Goal: Task Accomplishment & Management: Use online tool/utility

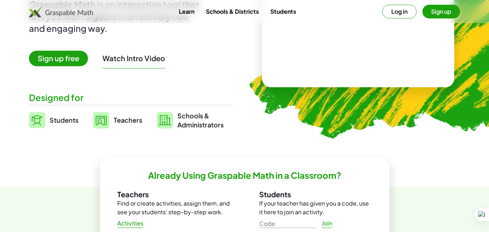
scroll to position [36, 0]
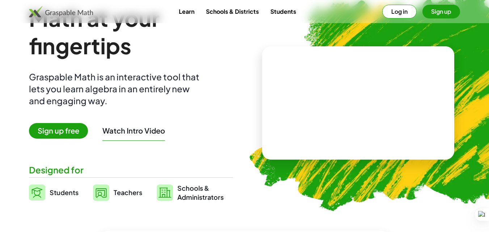
click at [123, 191] on span "Teachers" at bounding box center [128, 192] width 29 height 8
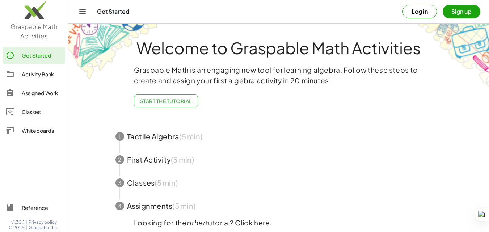
click at [39, 76] on div "Activity Bank" at bounding box center [42, 74] width 40 height 9
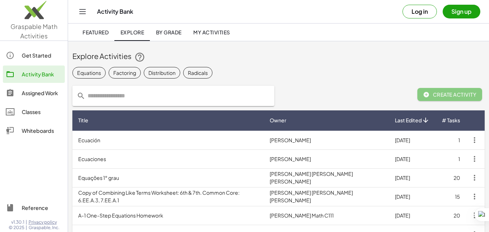
click at [451, 96] on span "Create Activity" at bounding box center [449, 94] width 53 height 7
click at [28, 113] on div "Classes" at bounding box center [42, 112] width 40 height 9
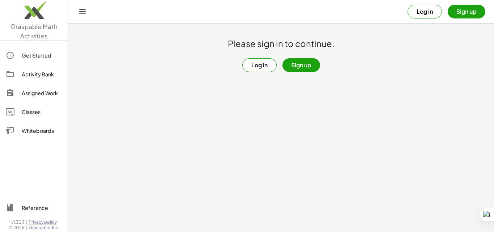
click at [303, 66] on button "Sign up" at bounding box center [302, 65] width 38 height 14
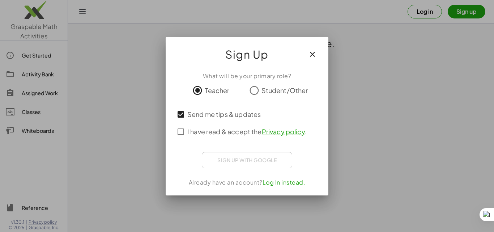
click at [359, 119] on div at bounding box center [247, 116] width 494 height 232
click at [314, 55] on icon "button" at bounding box center [312, 54] width 9 height 9
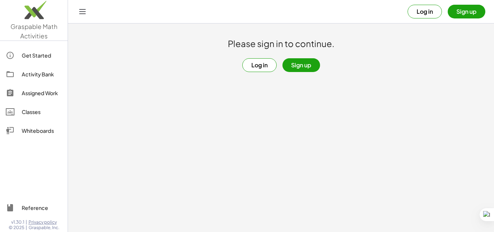
click at [385, 62] on div "Please sign in to continue. Log in Sign up" at bounding box center [281, 48] width 426 height 49
click at [416, 11] on button "Log in" at bounding box center [425, 12] width 34 height 14
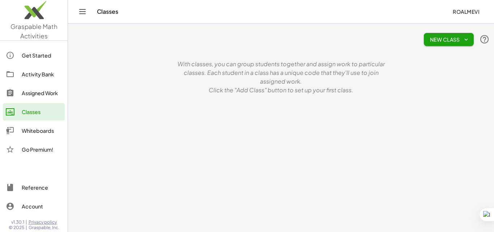
click at [435, 34] on button "New Class" at bounding box center [449, 39] width 50 height 13
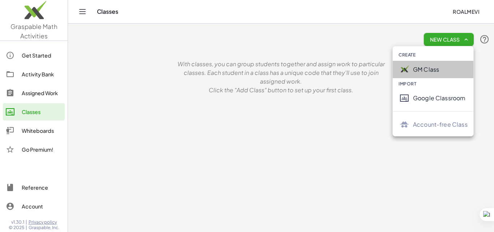
click at [433, 70] on div "GM Class" at bounding box center [440, 69] width 55 height 9
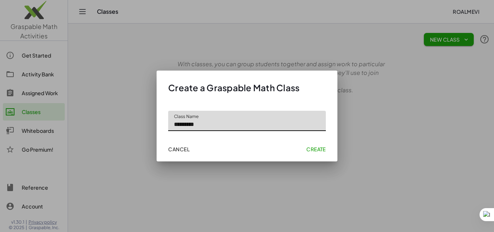
type input "*********"
click at [317, 151] on span "Create" at bounding box center [317, 149] width 20 height 7
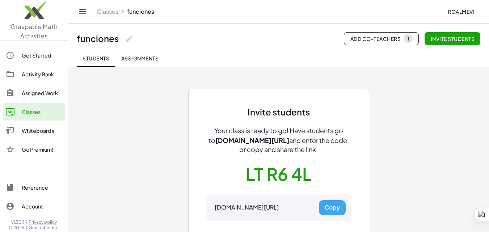
scroll to position [40, 0]
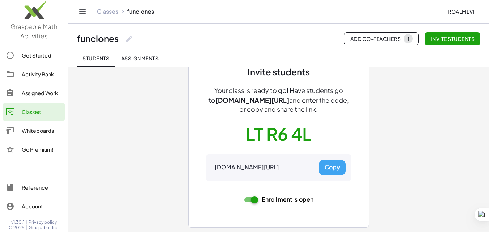
click at [331, 169] on button "Copy" at bounding box center [332, 167] width 27 height 15
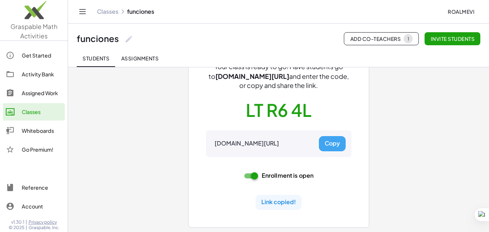
click at [283, 202] on div "Link copied!" at bounding box center [278, 202] width 34 height 9
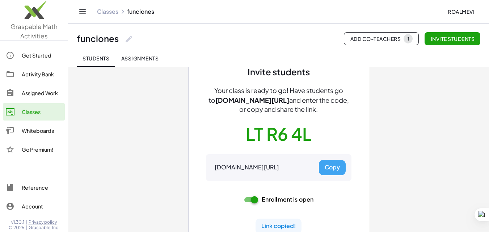
click at [398, 167] on div "Invite students Your class is ready to go! Have students go to [DOMAIN_NAME][UR…" at bounding box center [278, 141] width 421 height 229
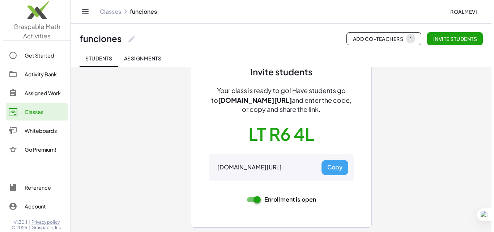
scroll to position [0, 0]
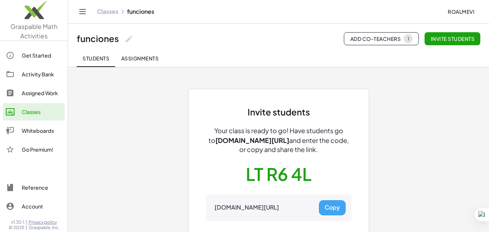
click at [404, 112] on div "Invite students Your class is ready to go! Have students go to [DOMAIN_NAME][UR…" at bounding box center [278, 169] width 421 height 205
click at [139, 60] on span "Assignments" at bounding box center [140, 58] width 38 height 7
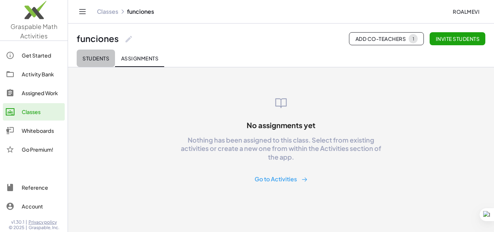
click at [100, 60] on span "Students" at bounding box center [96, 58] width 27 height 7
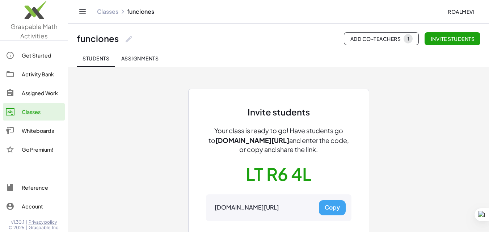
click at [108, 14] on link "Classes" at bounding box center [107, 11] width 21 height 7
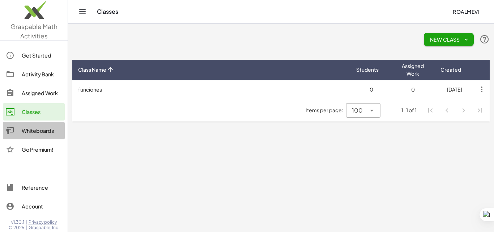
click at [32, 132] on div "Whiteboards" at bounding box center [42, 130] width 40 height 9
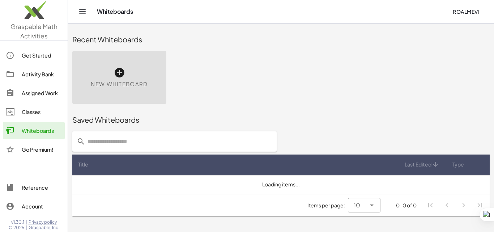
click at [123, 75] on icon at bounding box center [120, 73] width 12 height 12
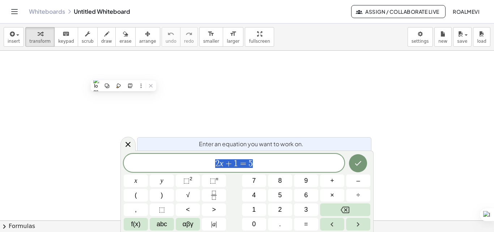
scroll to position [324, 0]
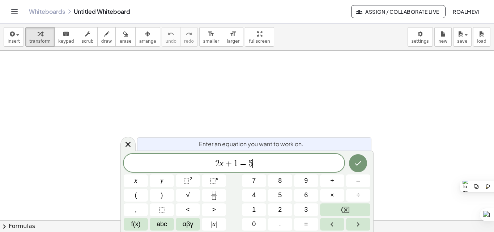
click at [298, 162] on span "2 x + 1 = 5 ​" at bounding box center [234, 164] width 221 height 10
click at [261, 169] on div "2 x + 1 = 5 ​" at bounding box center [234, 163] width 221 height 18
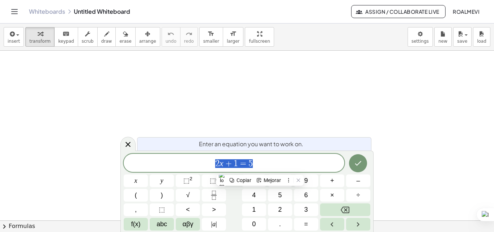
drag, startPoint x: 264, startPoint y: 164, endPoint x: 152, endPoint y: 165, distance: 112.6
click at [152, 165] on span "2 x + 1 = 5" at bounding box center [234, 164] width 221 height 10
click at [281, 197] on span "5" at bounding box center [280, 195] width 4 height 10
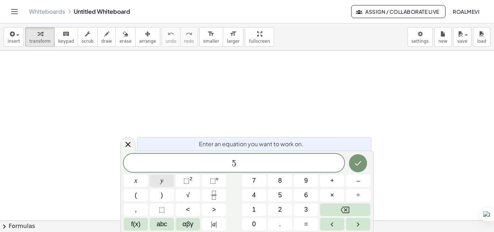
click at [161, 182] on span "y" at bounding box center [162, 181] width 3 height 10
click at [364, 195] on button "÷" at bounding box center [358, 195] width 24 height 13
click at [251, 195] on button "4" at bounding box center [254, 195] width 24 height 13
click at [192, 181] on sup "2" at bounding box center [191, 178] width 3 height 5
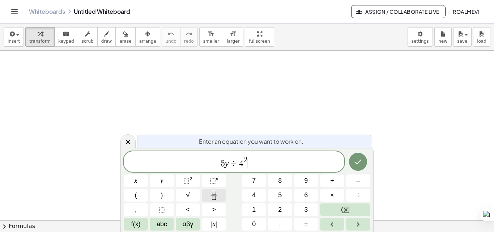
click at [216, 194] on icon "Fraction" at bounding box center [214, 193] width 4 height 4
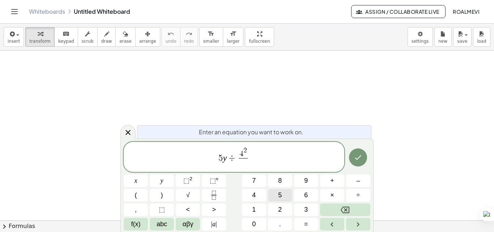
click at [271, 196] on button "5" at bounding box center [280, 195] width 24 height 13
click at [361, 157] on icon "Done" at bounding box center [358, 157] width 9 height 9
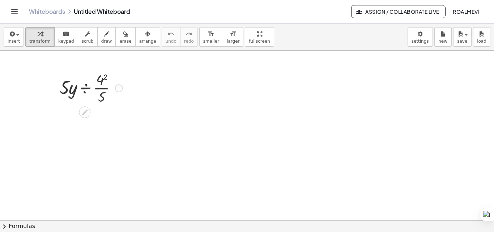
click at [118, 90] on div at bounding box center [119, 88] width 8 height 8
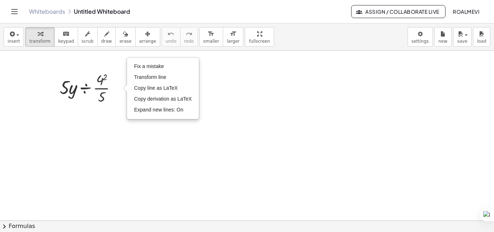
click at [120, 138] on div at bounding box center [247, 12] width 494 height 679
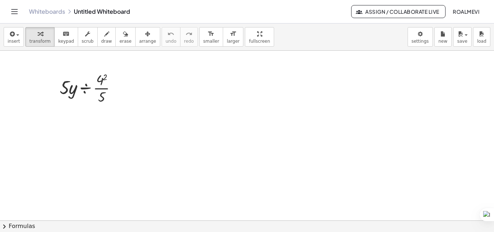
click at [13, 13] on icon "Toggle navigation" at bounding box center [14, 11] width 9 height 9
